Goal: Task Accomplishment & Management: Manage account settings

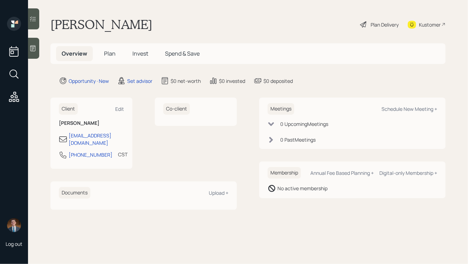
click at [31, 48] on icon at bounding box center [32, 48] width 5 height 6
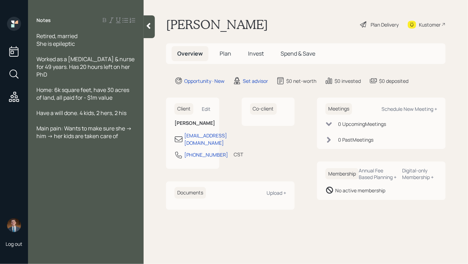
click at [79, 34] on div "Retired, married She is epileptic" at bounding box center [85, 39] width 99 height 15
click at [79, 44] on div "Retired, married. Husband is 72 She is epileptic" at bounding box center [85, 39] width 99 height 15
click at [117, 91] on div "Home: 6k square feet, have 30 acres of land, all paid for - $1m value" at bounding box center [85, 93] width 99 height 15
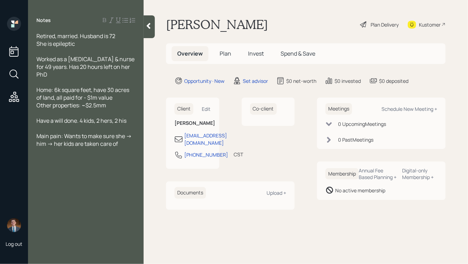
click at [79, 101] on span "Other properties: ~$2.5mm" at bounding box center [71, 105] width 70 height 8
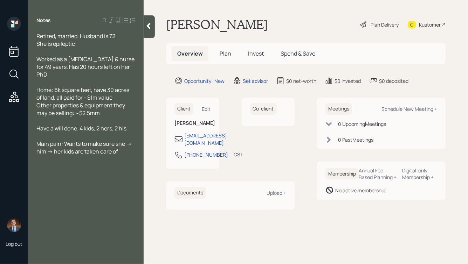
click at [110, 106] on div "Other properties & equipment they may be selling: ~$2.5mm" at bounding box center [85, 108] width 99 height 15
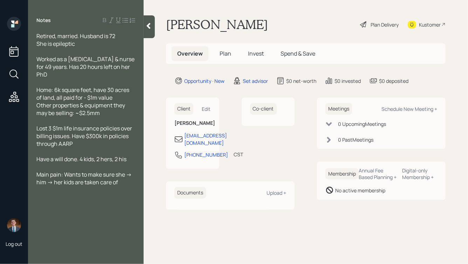
click at [86, 44] on div "Retired, married. Husband is 72 She is epileptic" at bounding box center [85, 39] width 99 height 15
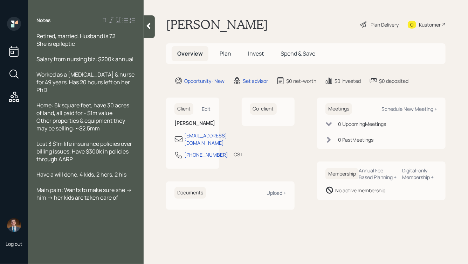
click at [114, 61] on span "Salary from nursing biz: $200k annual" at bounding box center [84, 59] width 97 height 8
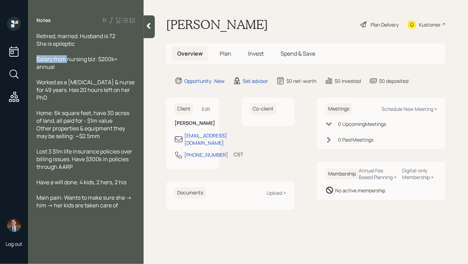
drag, startPoint x: 67, startPoint y: 58, endPoint x: 15, endPoint y: 58, distance: 51.4
click at [15, 58] on div "Log out Notes Retired, married. Husband is 72 She is epileptic Salary from nurs…" at bounding box center [234, 132] width 468 height 264
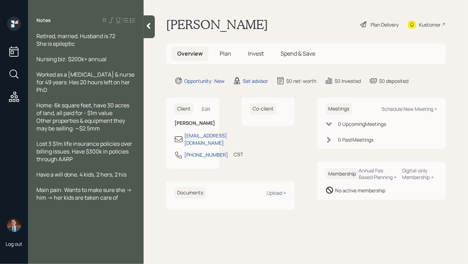
click at [65, 60] on span "Nursing biz: $200k+ annual" at bounding box center [71, 59] width 70 height 8
click at [128, 59] on div "Nursing biz salary: $200k+ annual" at bounding box center [85, 59] width 99 height 8
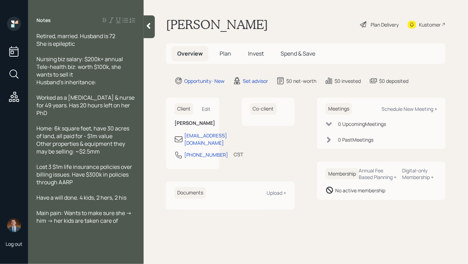
drag, startPoint x: 103, startPoint y: 82, endPoint x: 21, endPoint y: 81, distance: 81.6
click at [21, 81] on div "Log out Notes Retired, married. Husband is 72 She is epileptic Nursing biz sala…" at bounding box center [234, 132] width 468 height 264
click at [79, 86] on span "Husband's inheritance:" at bounding box center [66, 82] width 60 height 8
click at [210, 108] on div "Edit" at bounding box center [206, 109] width 9 height 7
select select "America/[GEOGRAPHIC_DATA]"
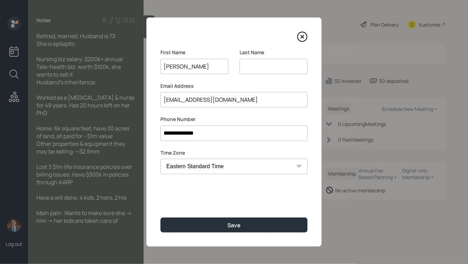
drag, startPoint x: 188, startPoint y: 66, endPoint x: 210, endPoint y: 66, distance: 22.0
click at [210, 66] on input "[PERSON_NAME]" at bounding box center [194, 66] width 68 height 15
type input "[PERSON_NAME]"
click at [259, 69] on input at bounding box center [273, 66] width 68 height 15
paste input "lambeth"
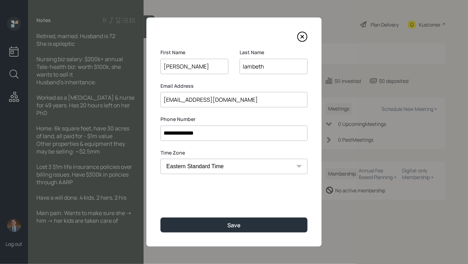
click at [245, 67] on input "lambeth" at bounding box center [273, 66] width 68 height 15
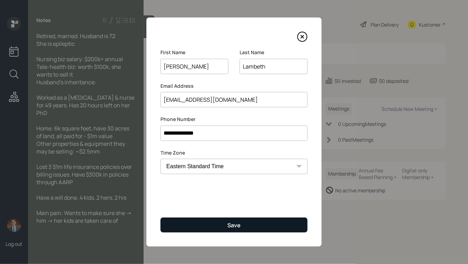
type input "Lambeth"
click at [224, 226] on button "Save" at bounding box center [233, 225] width 147 height 15
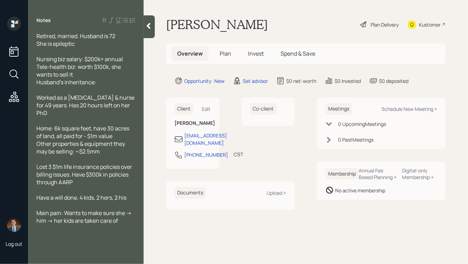
click at [103, 83] on div "Husband's inheritance:" at bounding box center [85, 82] width 99 height 8
click at [150, 30] on div at bounding box center [148, 26] width 11 height 23
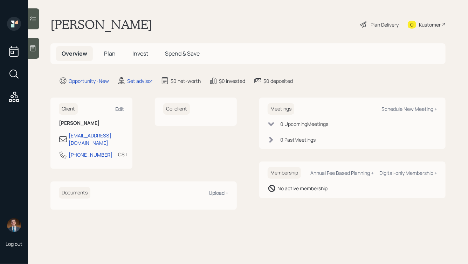
drag, startPoint x: 300, startPoint y: 82, endPoint x: 215, endPoint y: 27, distance: 101.5
click at [215, 27] on main "[PERSON_NAME] Plan Delivery Kustomer Overview Plan Invest Spend & Save Opportun…" at bounding box center [248, 132] width 440 height 264
click at [215, 27] on div "[PERSON_NAME] Plan Delivery Kustomer" at bounding box center [247, 24] width 395 height 15
click at [31, 50] on icon at bounding box center [32, 48] width 5 height 6
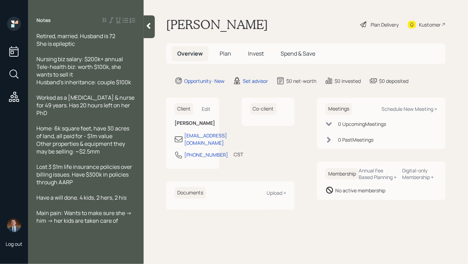
click at [133, 84] on div "Nursing biz salary: $200k+ annual Tele-health biz: worth $100k, she wants to se…" at bounding box center [85, 70] width 99 height 31
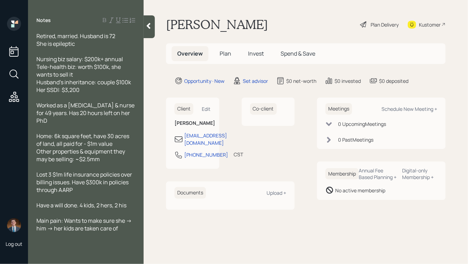
click at [122, 221] on div "Main pain: Wants to make sure she -> him -> her kids are taken care of" at bounding box center [85, 224] width 99 height 15
click at [144, 30] on div at bounding box center [148, 26] width 11 height 23
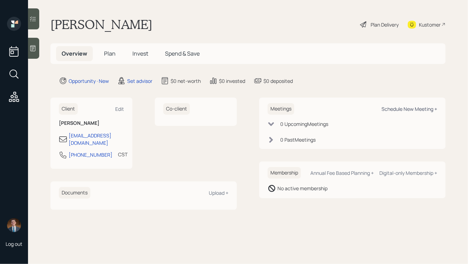
click at [400, 112] on div "Schedule New Meeting +" at bounding box center [409, 109] width 56 height 7
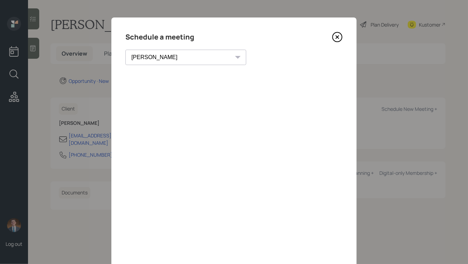
click at [173, 61] on select "[PERSON_NAME] [PERSON_NAME] [PERSON_NAME] [PERSON_NAME] [PERSON_NAME] [PERSON_N…" at bounding box center [185, 57] width 121 height 15
click at [125, 50] on select "[PERSON_NAME] [PERSON_NAME] [PERSON_NAME] [PERSON_NAME] [PERSON_NAME] [PERSON_N…" at bounding box center [185, 57] width 121 height 15
click at [156, 58] on select "[PERSON_NAME] [PERSON_NAME] [PERSON_NAME] [PERSON_NAME] [PERSON_NAME] [PERSON_N…" at bounding box center [179, 57] width 108 height 15
select select "59554aeb-d739-4552-90b9-0d27d70b4bf7"
click at [125, 50] on select "[PERSON_NAME] [PERSON_NAME] [PERSON_NAME] [PERSON_NAME] [PERSON_NAME] [PERSON_N…" at bounding box center [179, 57] width 108 height 15
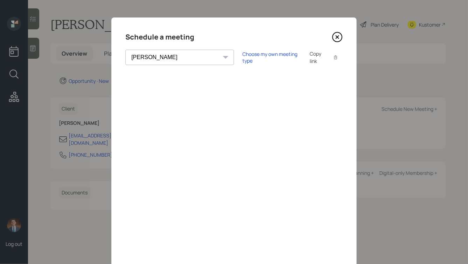
click at [335, 37] on icon at bounding box center [337, 37] width 10 height 10
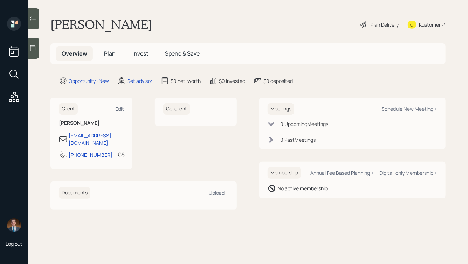
click at [34, 45] on icon at bounding box center [32, 48] width 7 height 7
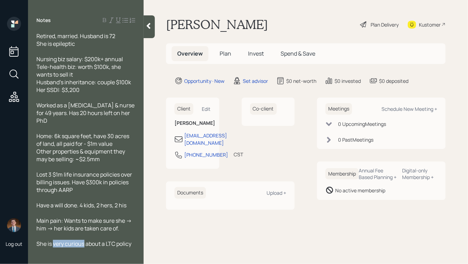
drag, startPoint x: 54, startPoint y: 239, endPoint x: 83, endPoint y: 239, distance: 29.7
click at [83, 240] on span "She is very curious about a LTC policy" at bounding box center [83, 244] width 95 height 8
drag, startPoint x: 73, startPoint y: 239, endPoint x: 48, endPoint y: 240, distance: 25.2
click at [47, 240] on span "She is about a LTC policy" at bounding box center [67, 244] width 62 height 8
click at [134, 240] on div "She needs to know about a LTC policy" at bounding box center [85, 244] width 99 height 8
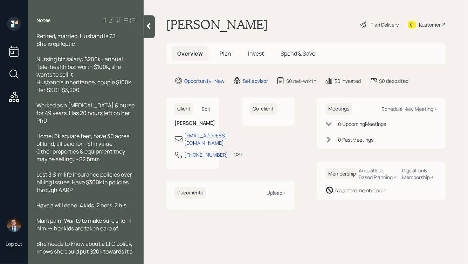
scroll to position [2, 0]
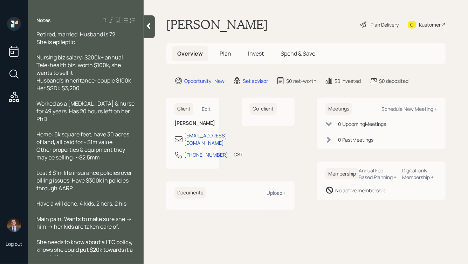
click at [150, 26] on icon at bounding box center [148, 25] width 7 height 7
